Goal: Task Accomplishment & Management: Manage account settings

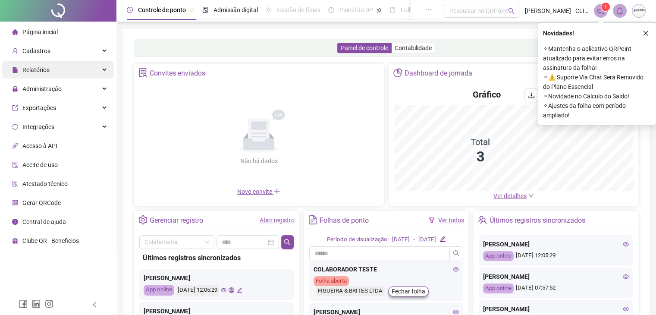
click at [69, 71] on div "Relatórios" at bounding box center [58, 69] width 113 height 17
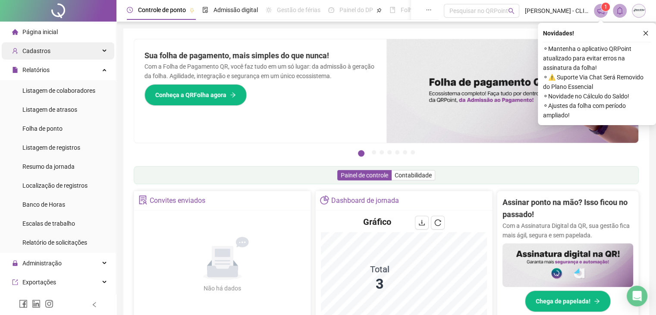
click at [80, 53] on div "Cadastros" at bounding box center [58, 50] width 113 height 17
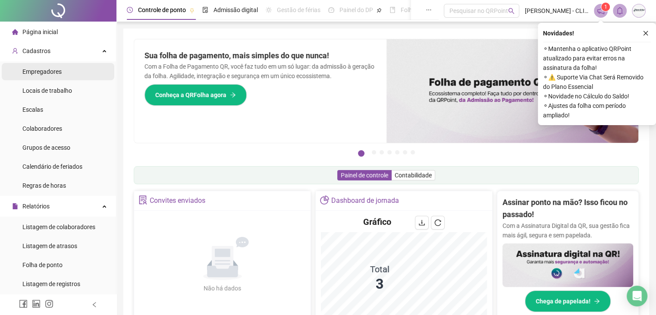
click at [78, 71] on li "Empregadores" at bounding box center [58, 71] width 113 height 17
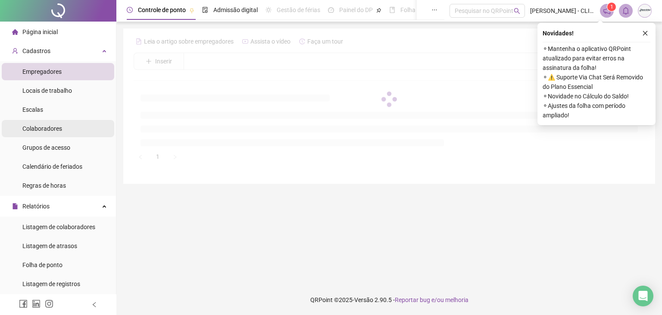
click at [69, 127] on li "Colaboradores" at bounding box center [58, 128] width 113 height 17
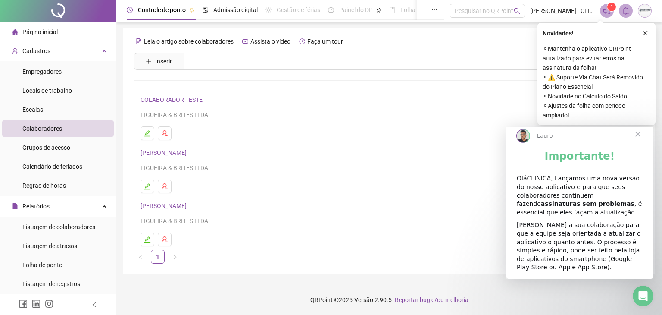
click at [638, 144] on span "Fechar" at bounding box center [638, 134] width 31 height 31
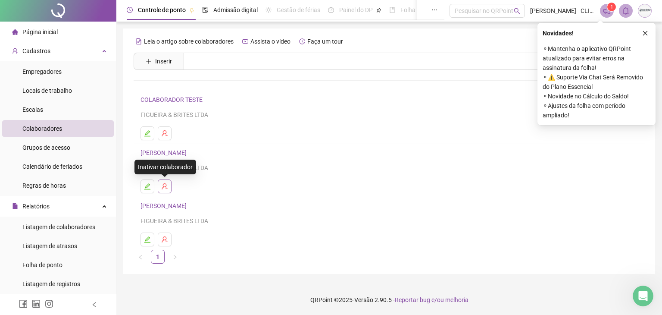
click at [170, 186] on button "button" at bounding box center [165, 186] width 14 height 14
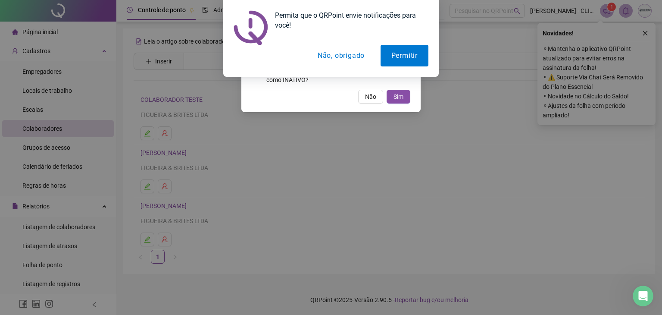
click at [344, 56] on button "Não, obrigado" at bounding box center [341, 56] width 69 height 22
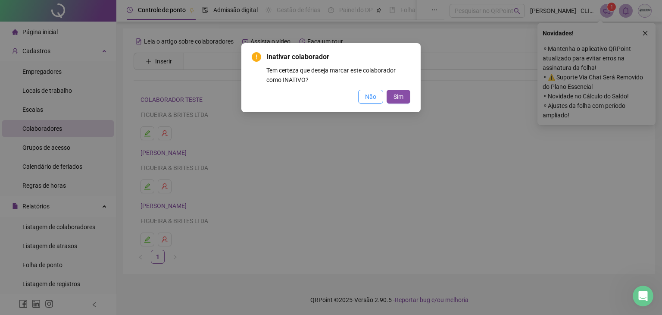
click at [372, 96] on span "Não" at bounding box center [370, 96] width 11 height 9
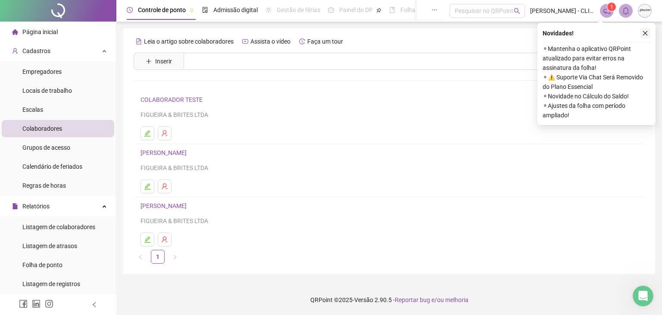
click at [643, 29] on button "button" at bounding box center [645, 33] width 10 height 10
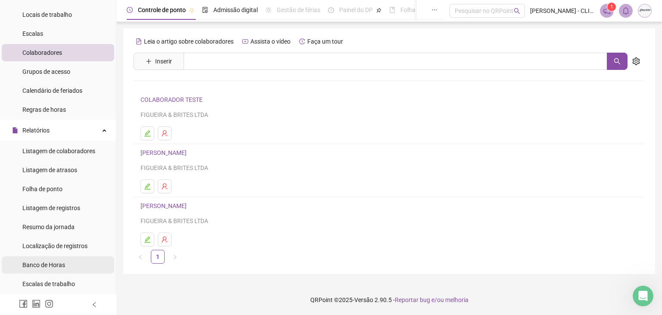
scroll to position [129, 0]
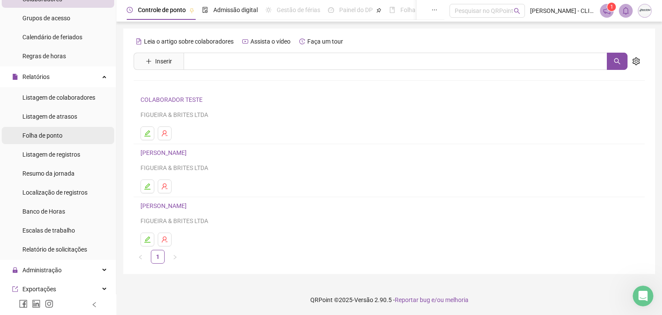
click at [65, 141] on li "Folha de ponto" at bounding box center [58, 135] width 113 height 17
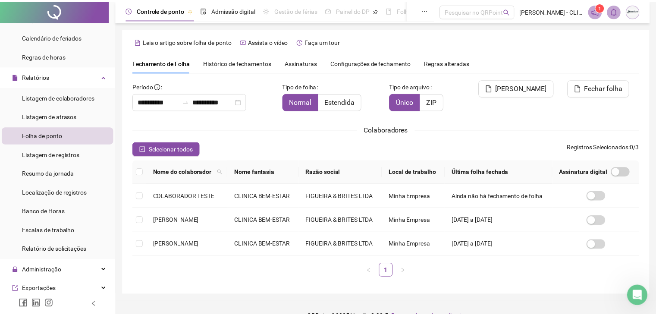
scroll to position [19, 0]
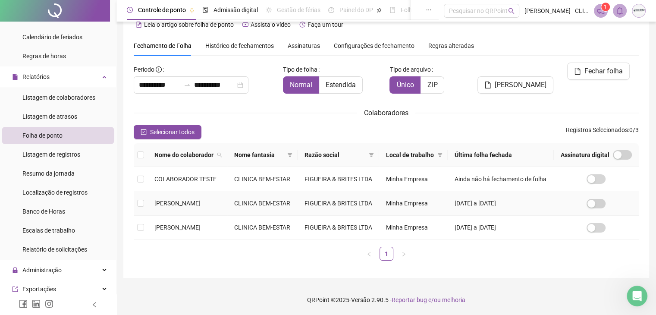
click at [202, 215] on td "[PERSON_NAME]" at bounding box center [187, 203] width 80 height 24
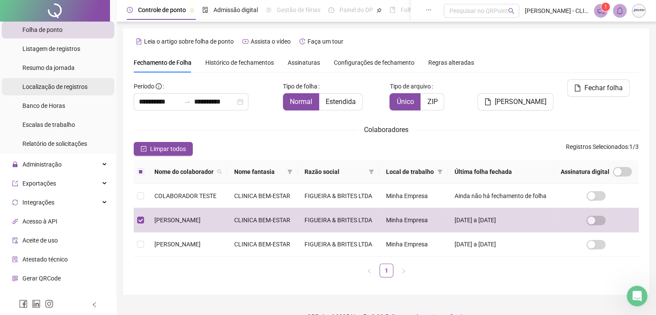
scroll to position [247, 0]
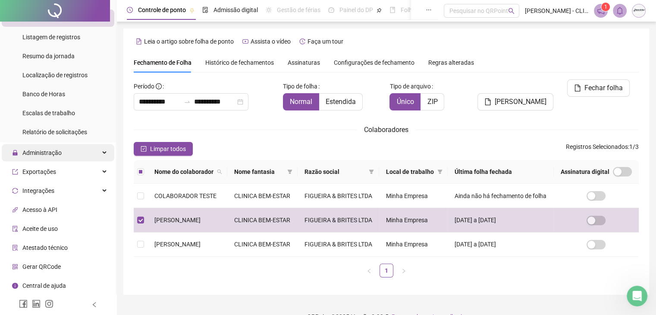
click at [64, 154] on div "Administração" at bounding box center [58, 152] width 113 height 17
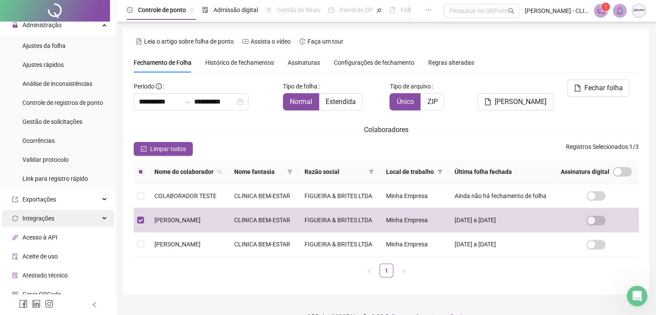
scroll to position [359, 0]
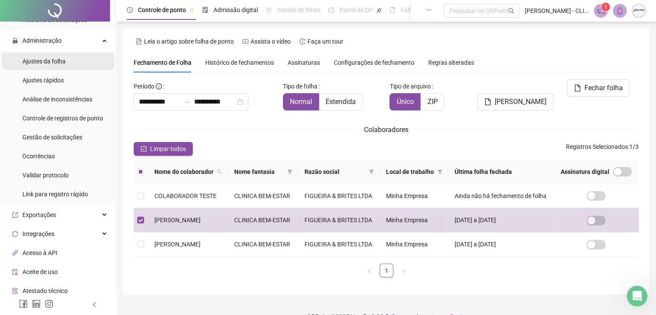
click at [82, 66] on li "Ajustes da folha" at bounding box center [58, 61] width 113 height 17
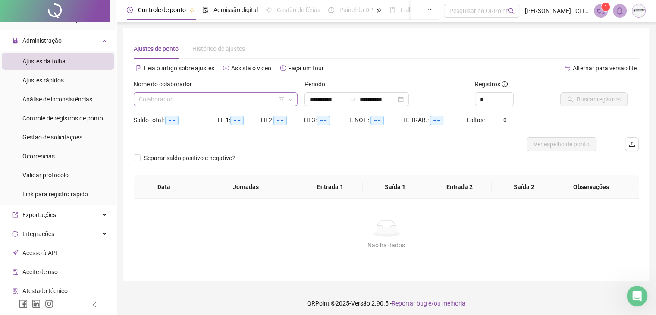
click at [168, 98] on input "search" at bounding box center [212, 99] width 146 height 13
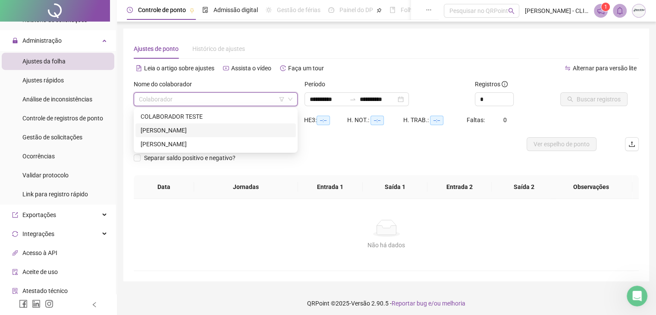
click at [179, 128] on div "[PERSON_NAME]" at bounding box center [216, 129] width 150 height 9
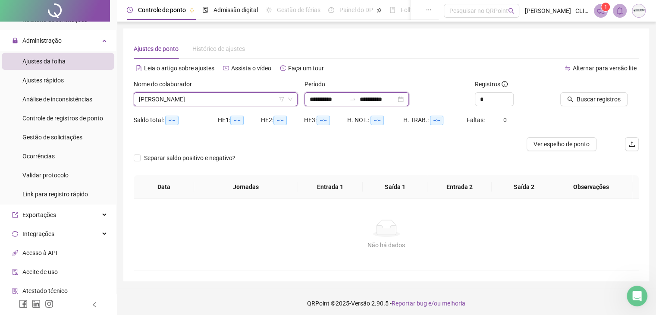
click at [391, 100] on input "**********" at bounding box center [378, 98] width 36 height 9
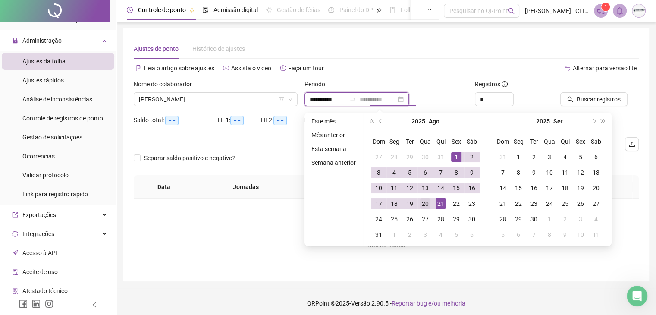
type input "**********"
click at [427, 200] on div "20" at bounding box center [425, 203] width 10 height 10
type input "**********"
click at [590, 96] on span "Buscar registros" at bounding box center [598, 98] width 44 height 9
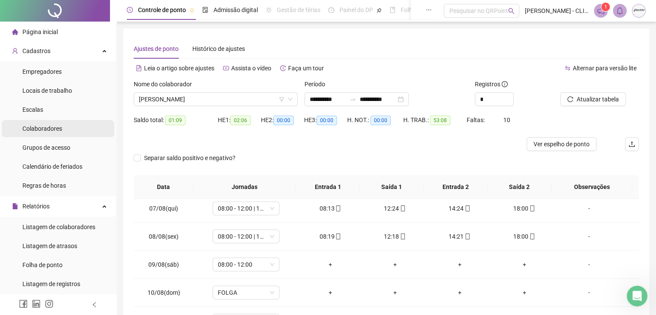
click at [59, 136] on div "Colaboradores" at bounding box center [42, 128] width 40 height 17
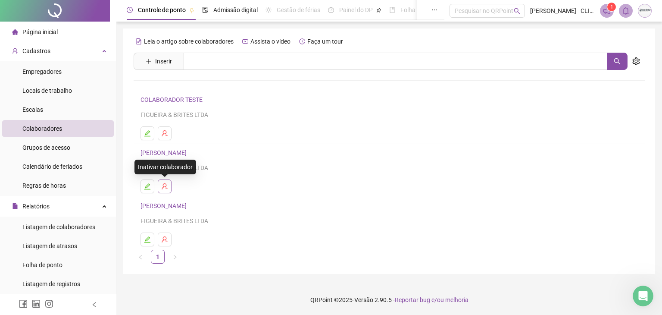
click at [169, 185] on button "button" at bounding box center [165, 186] width 14 height 14
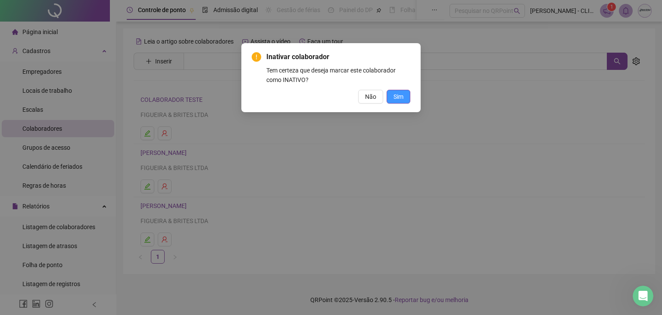
click at [399, 99] on span "Sim" at bounding box center [399, 96] width 10 height 9
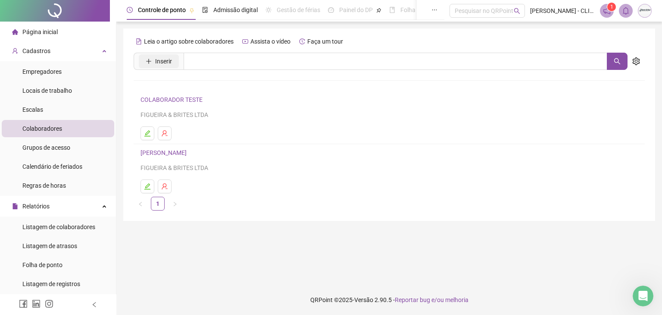
click at [160, 65] on span "Inserir" at bounding box center [163, 60] width 17 height 9
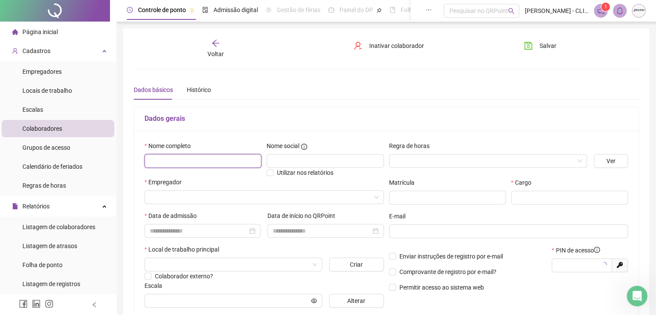
click at [196, 160] on input "text" at bounding box center [202, 161] width 117 height 14
type input "*****"
paste input "**********"
type input "**********"
click at [413, 159] on input "search" at bounding box center [484, 160] width 180 height 13
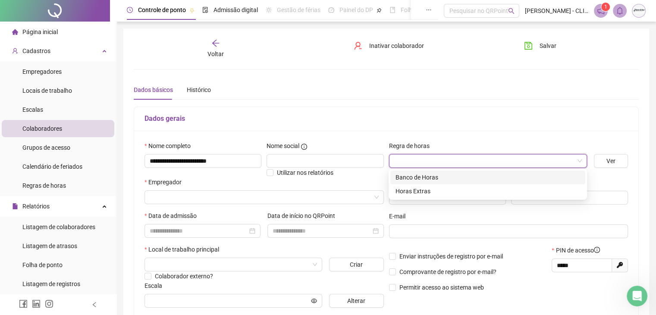
click at [459, 178] on div "Banco de Horas" at bounding box center [487, 176] width 185 height 9
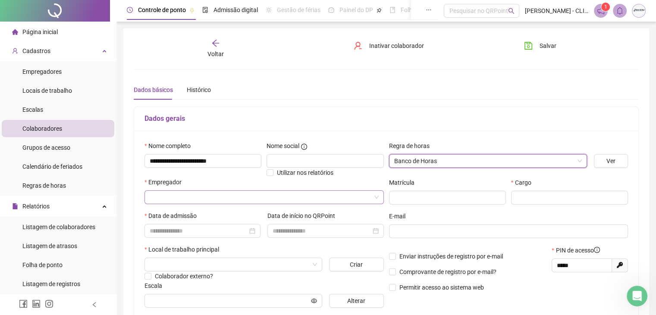
click at [232, 196] on input "search" at bounding box center [260, 197] width 221 height 13
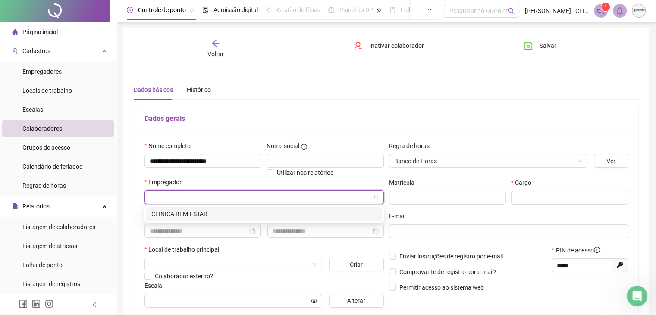
click at [235, 213] on div "CLINICA BEM-ESTAR" at bounding box center [263, 213] width 225 height 9
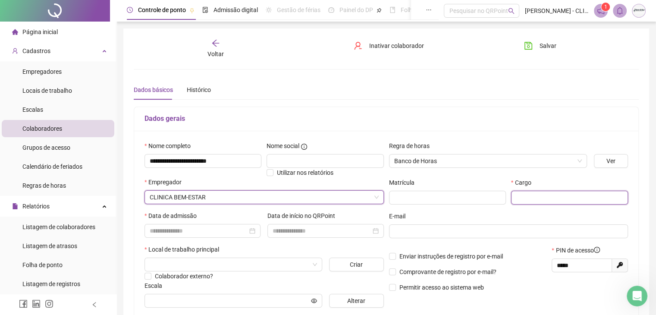
click at [520, 197] on input "text" at bounding box center [569, 198] width 117 height 14
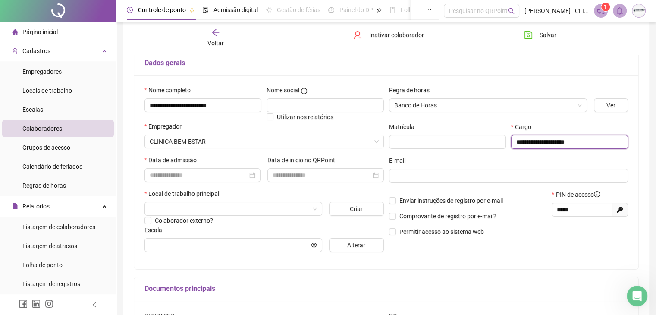
scroll to position [86, 0]
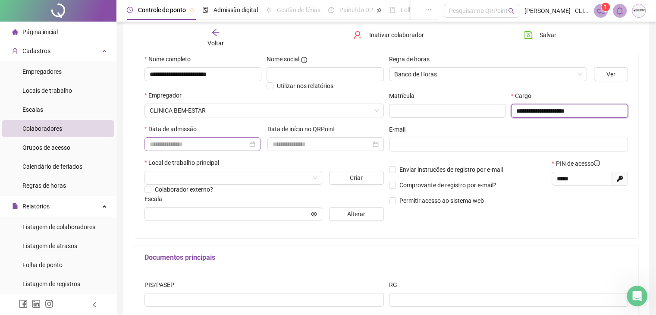
type input "**********"
click at [166, 144] on input at bounding box center [199, 143] width 98 height 9
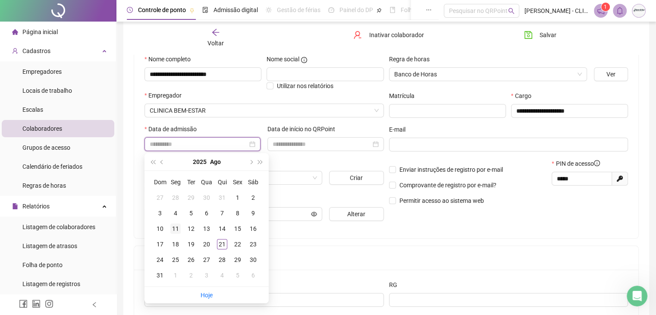
type input "**********"
click at [176, 226] on div "11" at bounding box center [175, 228] width 10 height 10
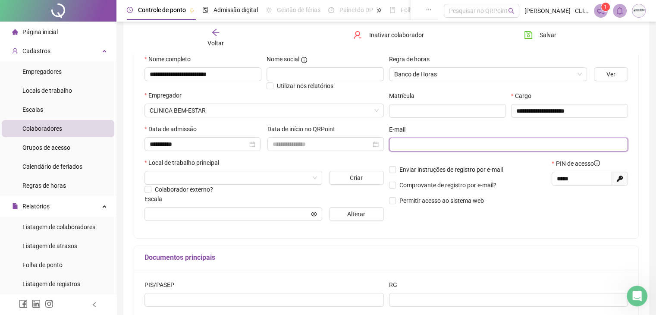
click at [432, 147] on input "text" at bounding box center [507, 144] width 227 height 9
click at [246, 185] on div "Colaborador externo?" at bounding box center [263, 189] width 239 height 9
click at [246, 175] on input "search" at bounding box center [230, 177] width 160 height 13
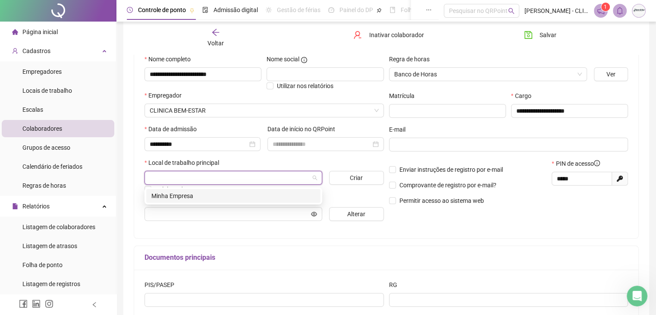
click at [254, 196] on div "Minha Empresa" at bounding box center [233, 195] width 164 height 9
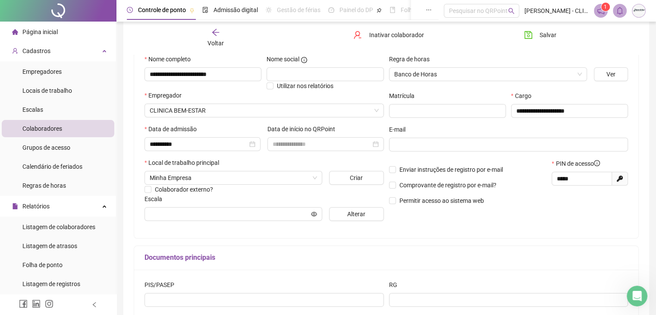
click at [353, 260] on h5 "Documentos principais" at bounding box center [385, 257] width 483 height 10
click at [282, 214] on input "text" at bounding box center [230, 213] width 160 height 9
click at [521, 223] on div "**********" at bounding box center [508, 140] width 244 height 173
click at [476, 168] on span "Enviar instruções de registro por e-mail" at bounding box center [450, 169] width 103 height 7
click at [456, 135] on div "E-mail" at bounding box center [508, 131] width 239 height 13
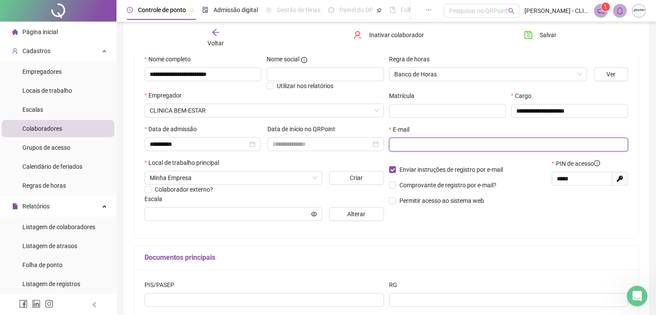
click at [455, 144] on input "text" at bounding box center [507, 144] width 227 height 9
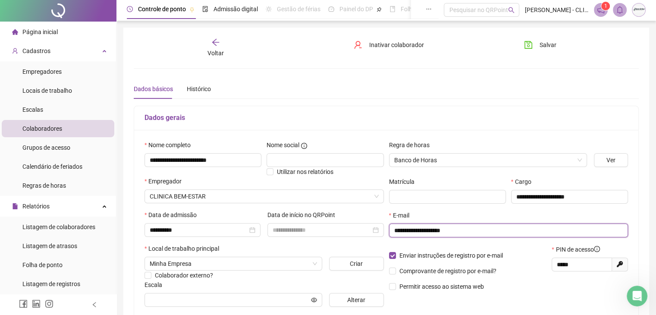
scroll to position [0, 0]
type input "**********"
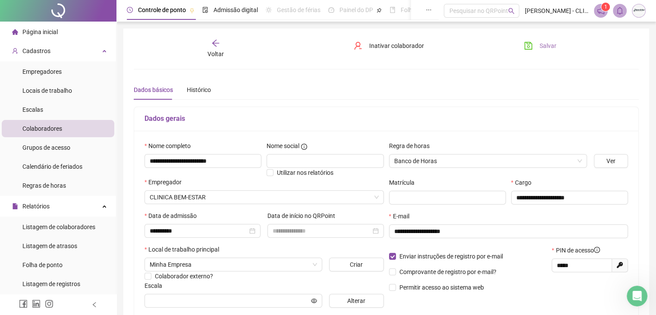
click at [552, 47] on span "Salvar" at bounding box center [547, 45] width 17 height 9
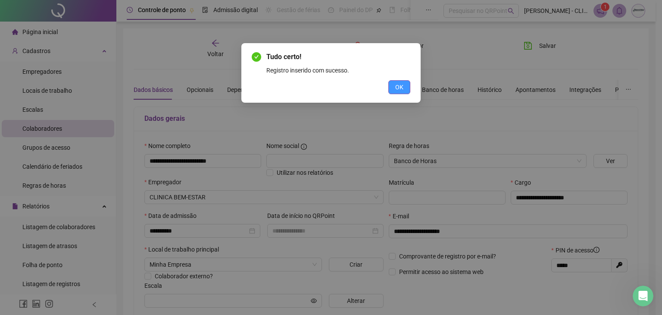
click at [399, 87] on span "OK" at bounding box center [399, 86] width 8 height 9
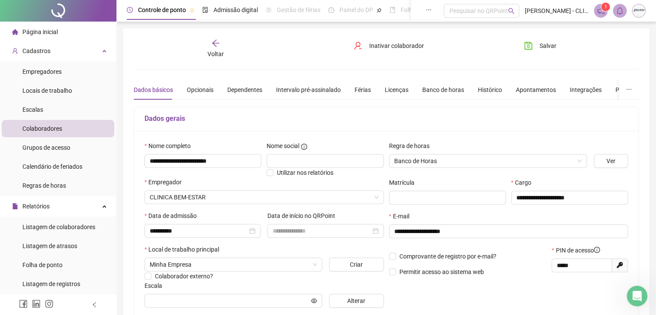
click at [41, 128] on span "Colaboradores" at bounding box center [42, 128] width 40 height 7
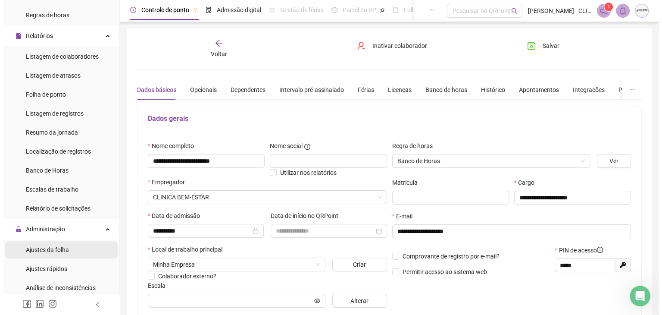
scroll to position [172, 0]
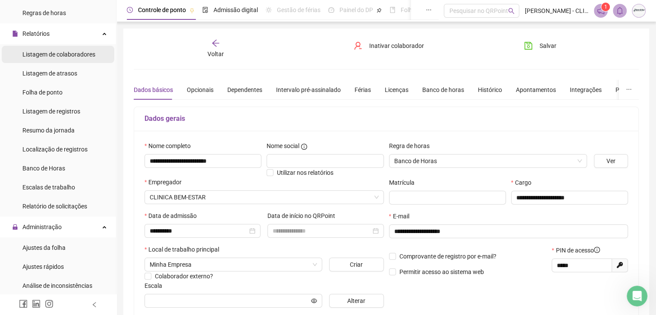
click at [64, 59] on div "Listagem de colaboradores" at bounding box center [58, 54] width 73 height 17
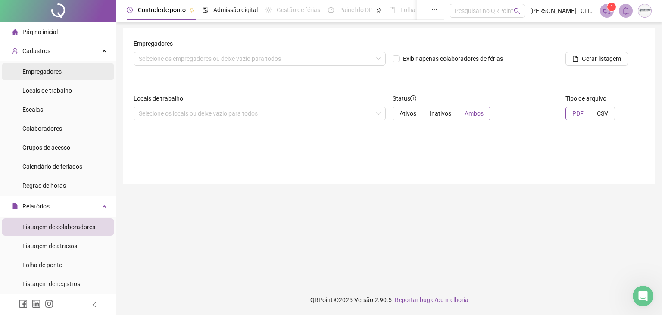
click at [64, 73] on li "Empregadores" at bounding box center [58, 71] width 113 height 17
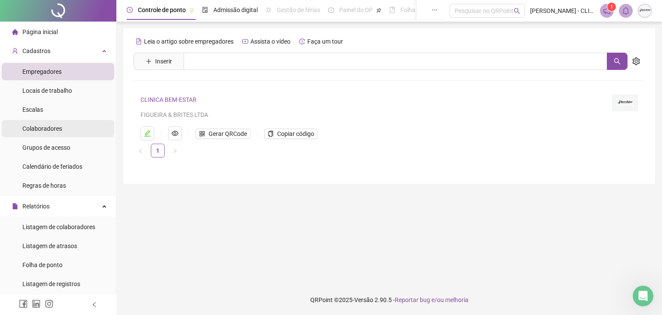
click at [53, 129] on span "Colaboradores" at bounding box center [42, 128] width 40 height 7
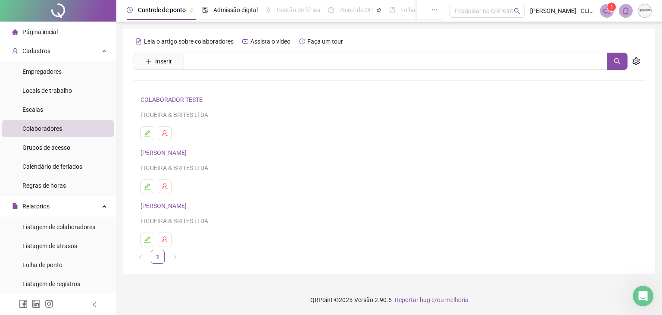
click at [175, 204] on link "[PERSON_NAME]" at bounding box center [165, 205] width 49 height 7
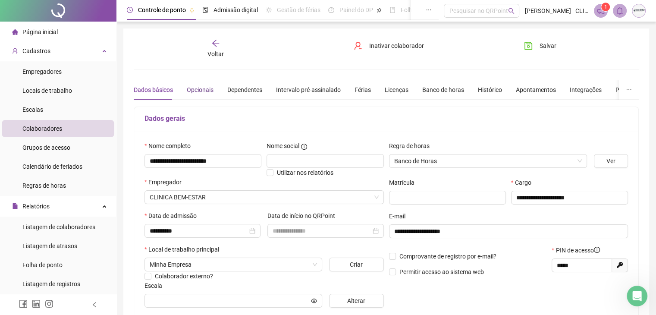
click at [198, 85] on div "Opcionais" at bounding box center [200, 89] width 27 height 9
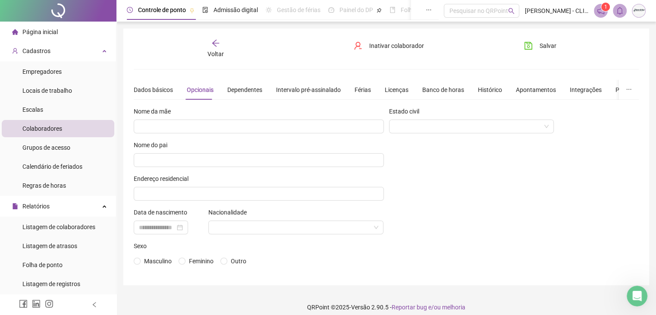
click at [219, 84] on div "Dados básicos Opcionais Dependentes Intervalo pré-assinalado Férias Licenças Ba…" at bounding box center [391, 90] width 515 height 20
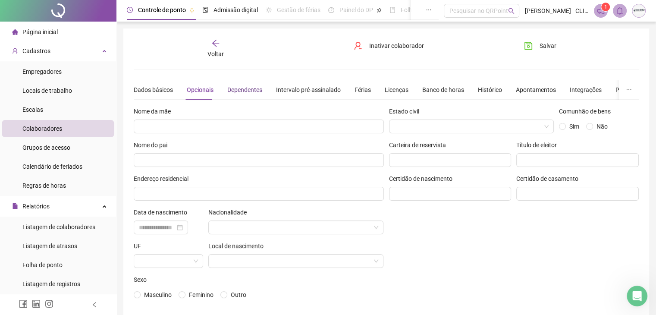
click at [259, 88] on div "Dependentes" at bounding box center [244, 89] width 35 height 9
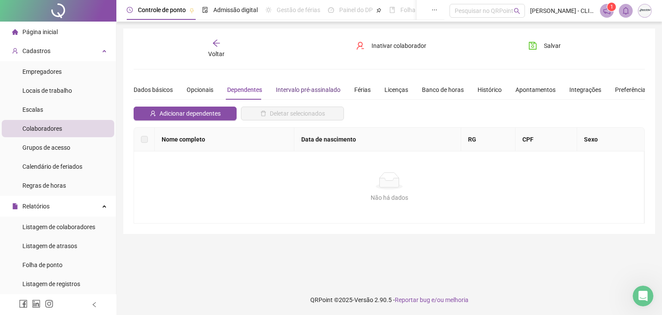
click at [332, 90] on div "Intervalo pré-assinalado" at bounding box center [308, 89] width 65 height 9
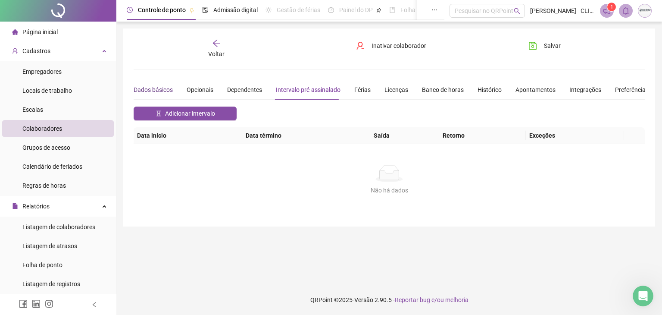
click at [138, 86] on div "Dados básicos" at bounding box center [153, 89] width 39 height 9
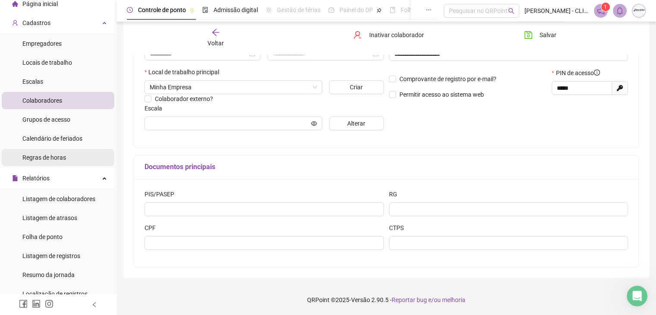
scroll to position [43, 0]
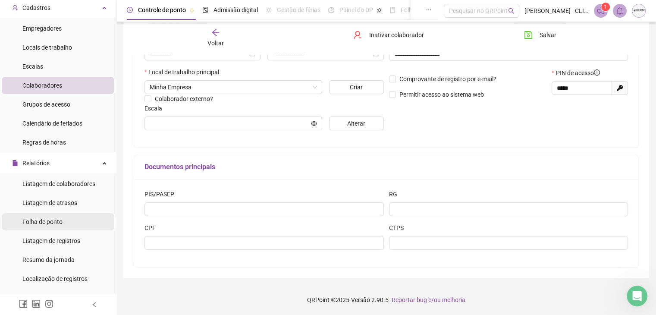
click at [70, 222] on li "Folha de ponto" at bounding box center [58, 221] width 113 height 17
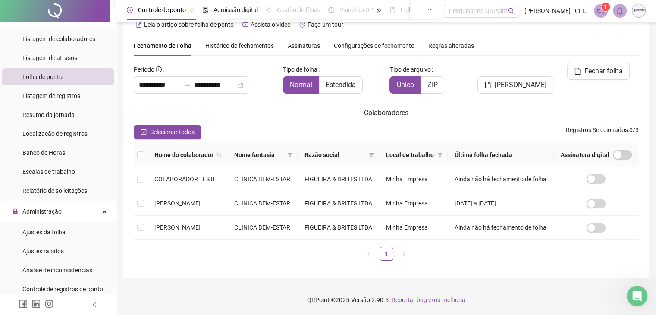
scroll to position [259, 0]
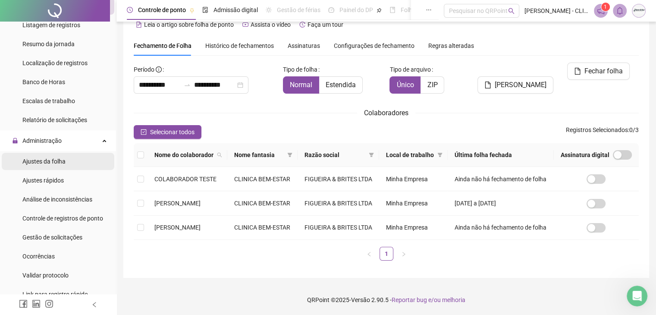
click at [60, 162] on span "Ajustes da folha" at bounding box center [43, 161] width 43 height 7
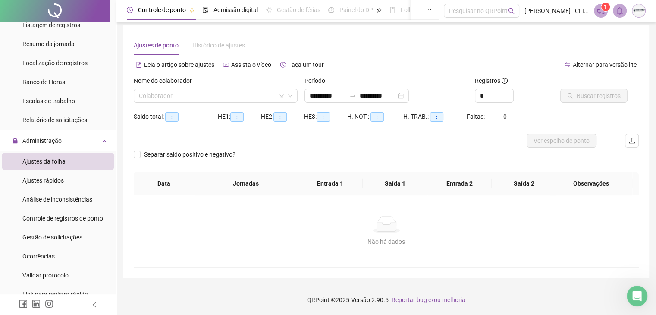
scroll to position [3, 0]
type input "**********"
click at [169, 95] on input "search" at bounding box center [212, 95] width 146 height 13
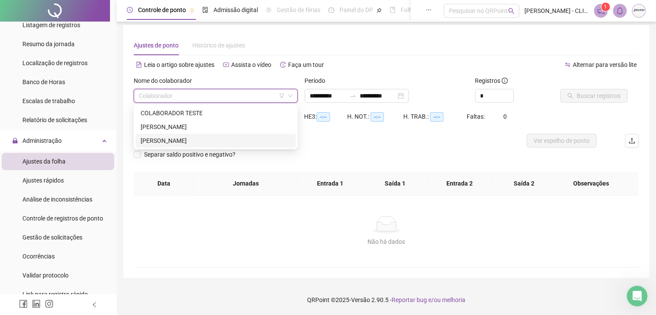
click at [179, 142] on div "[PERSON_NAME]" at bounding box center [216, 140] width 150 height 9
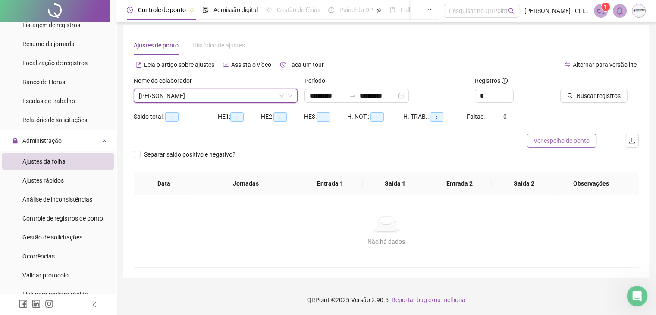
click at [573, 142] on span "Ver espelho de ponto" at bounding box center [561, 140] width 56 height 9
click at [573, 143] on span "Ver espelho de ponto" at bounding box center [571, 140] width 56 height 9
click at [586, 92] on span "Buscar registros" at bounding box center [598, 95] width 44 height 9
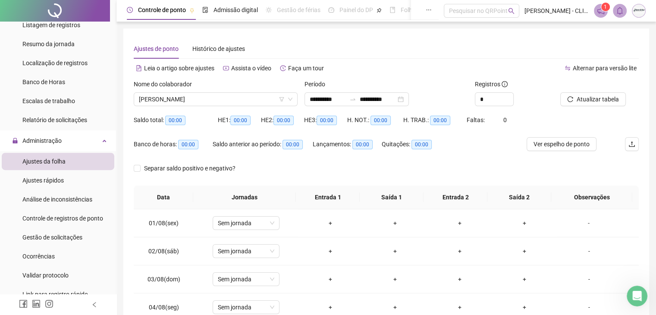
scroll to position [0, 0]
